Goal: Task Accomplishment & Management: Manage account settings

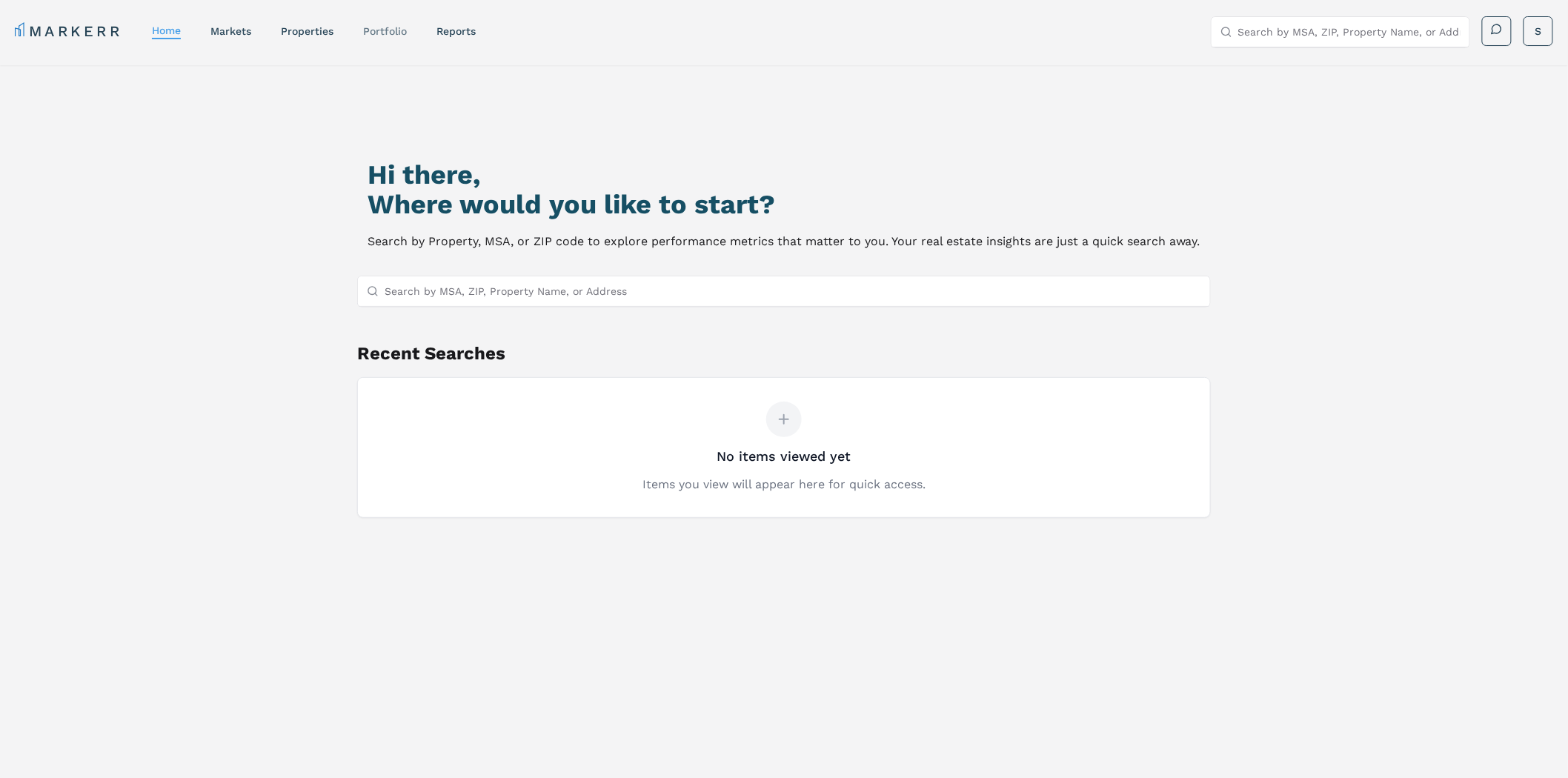
click at [388, 26] on link "Portfolio" at bounding box center [384, 31] width 43 height 12
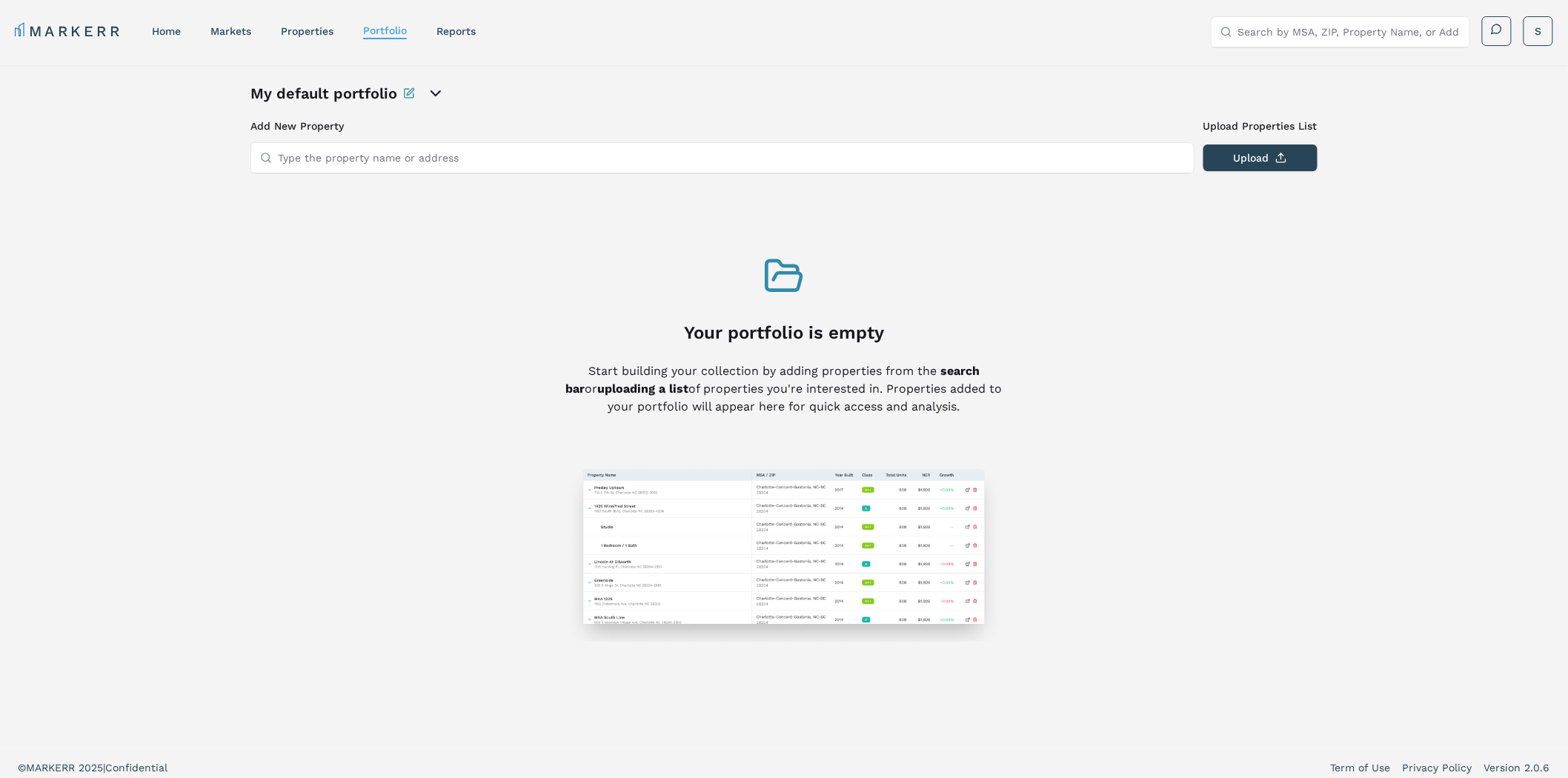
click at [381, 151] on input "Type the property name or address" at bounding box center [731, 157] width 907 height 29
paste input "[STREET_ADDRESS][PERSON_NAME][PERSON_NAME]"
type input "[STREET_ADDRESS][PERSON_NAME][PERSON_NAME]"
click at [1237, 152] on button "Upload" at bounding box center [1259, 157] width 114 height 26
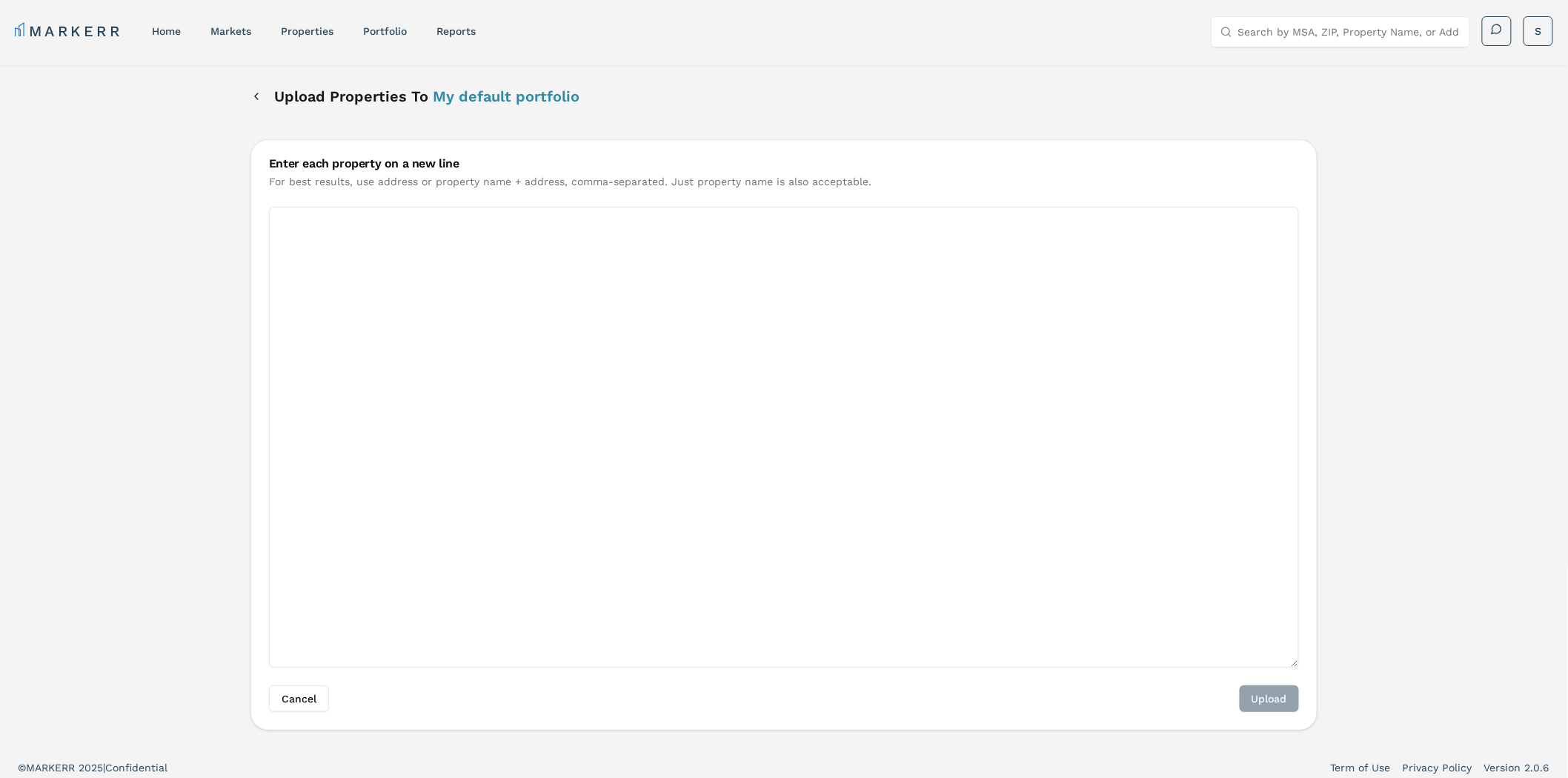
click at [657, 324] on textarea "Enter each property on a new line" at bounding box center [784, 436] width 1029 height 461
paste textarea "[STREET_ADDRESS][PERSON_NAME][PERSON_NAME]"
type textarea "[STREET_ADDRESS][PERSON_NAME][PERSON_NAME]"
click at [1256, 714] on div "Cancel Upload" at bounding box center [784, 707] width 1065 height 44
click at [1260, 692] on button "Upload" at bounding box center [1269, 699] width 59 height 26
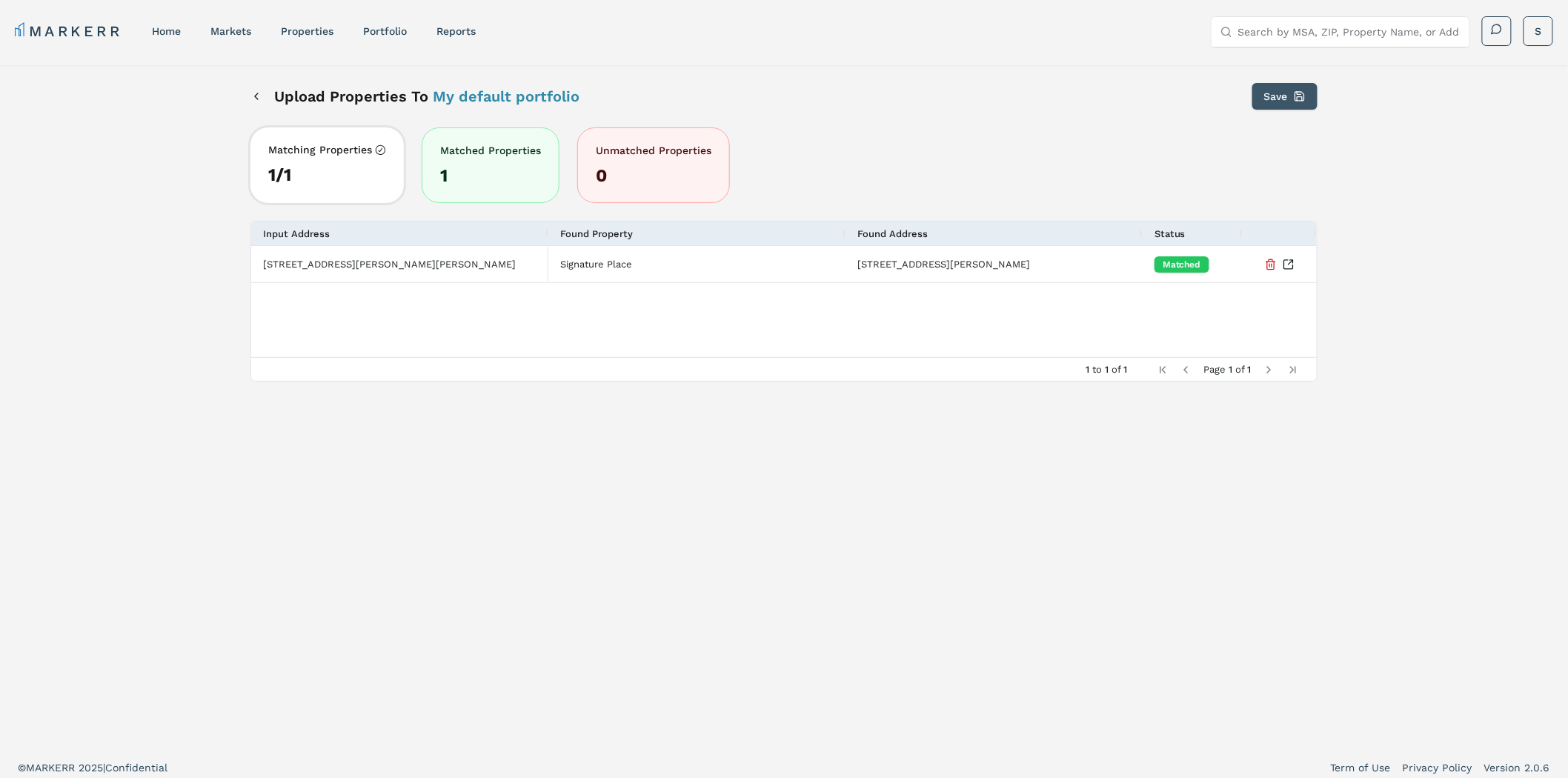
click at [1264, 97] on button "Save" at bounding box center [1284, 96] width 65 height 26
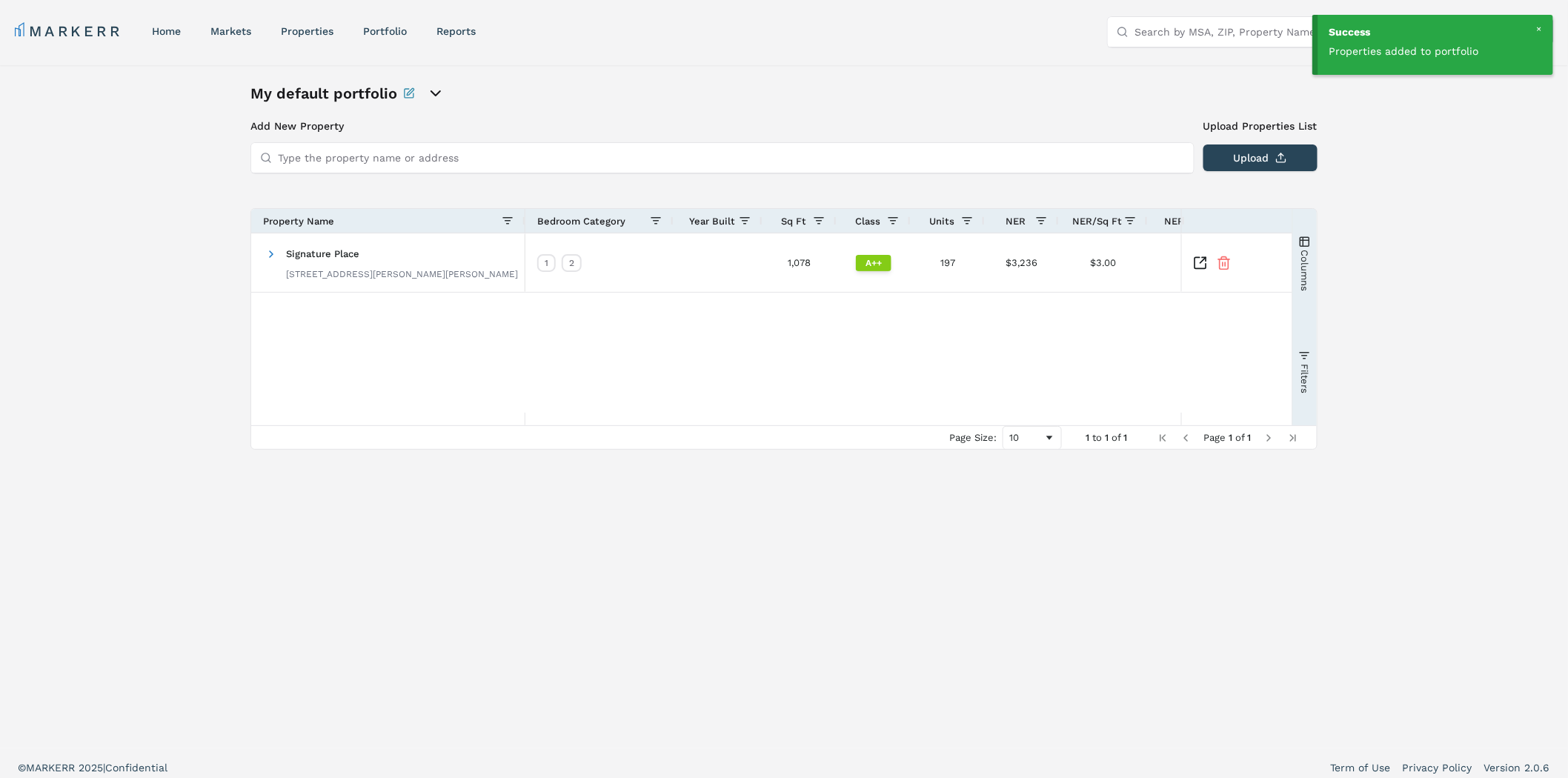
click at [1443, 165] on div "My default portfolio Add New Property Upload Properties List Type the property …" at bounding box center [784, 406] width 1568 height 683
click at [1537, 29] on div at bounding box center [1539, 29] width 13 height 13
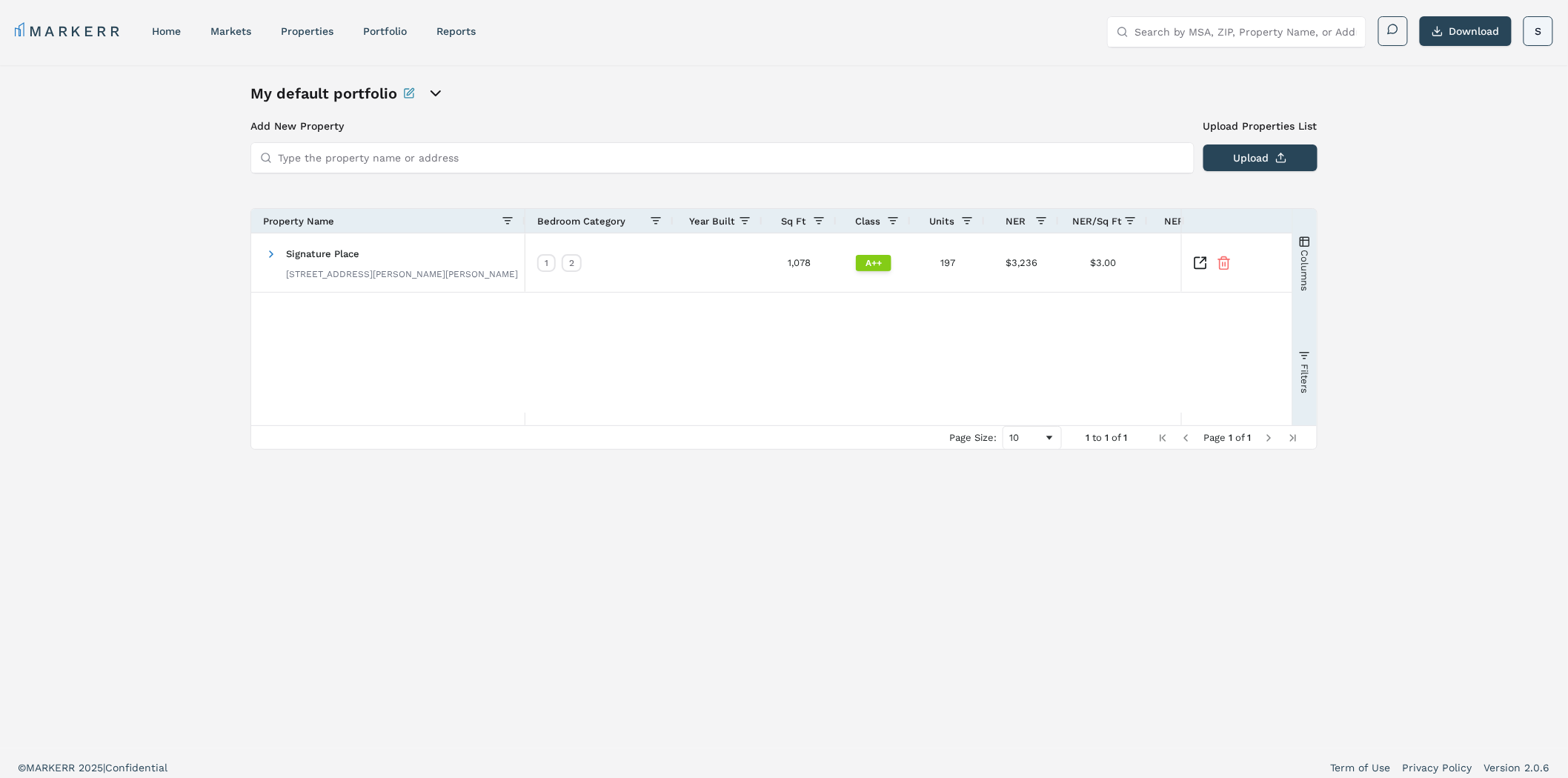
click at [1539, 29] on html "MARKERR home markets properties Portfolio reports Search by MSA, ZIP, Property …" at bounding box center [784, 393] width 1568 height 786
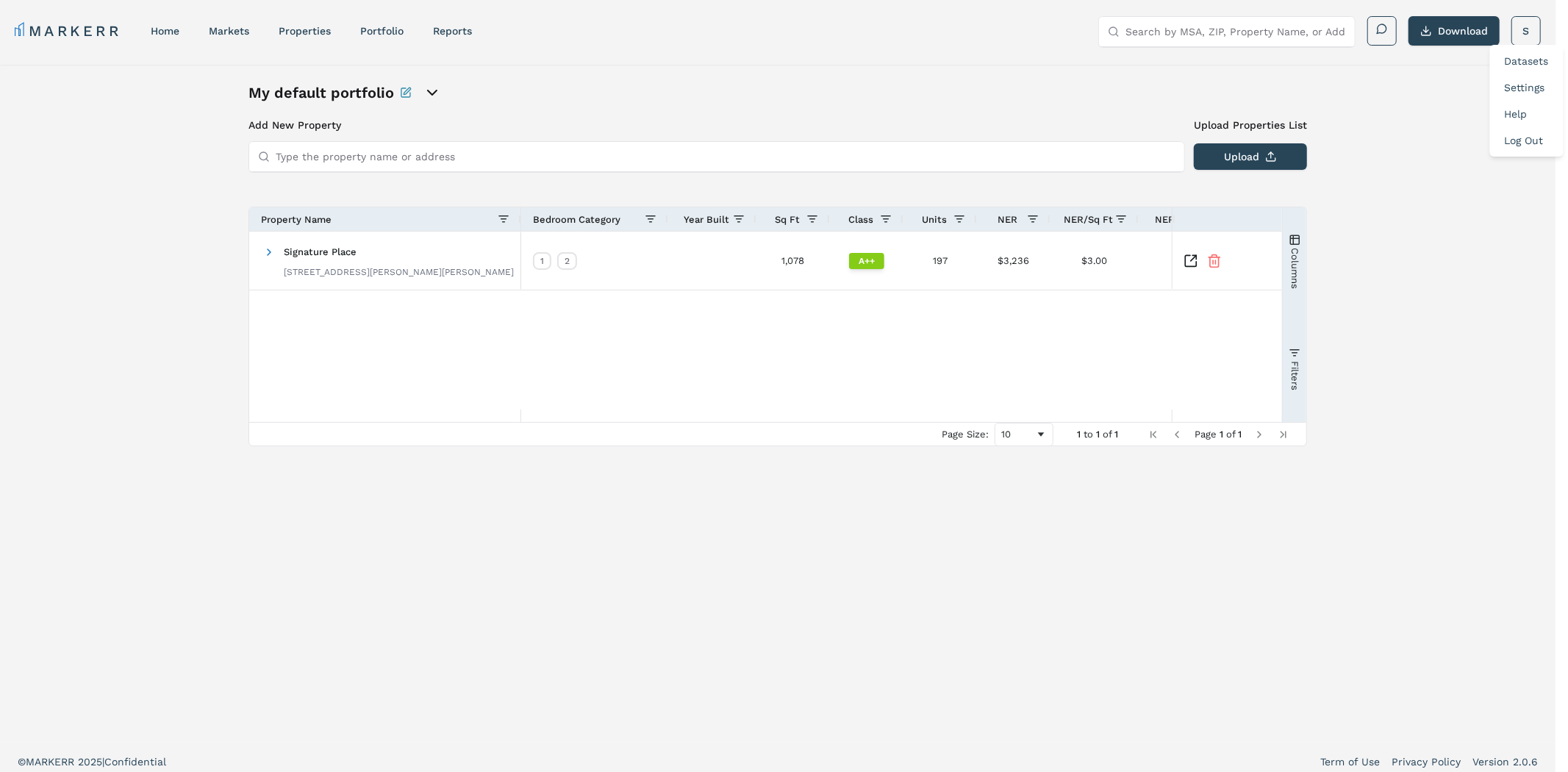
click at [1532, 142] on link "Log Out" at bounding box center [1524, 140] width 39 height 12
